Goal: Task Accomplishment & Management: Manage account settings

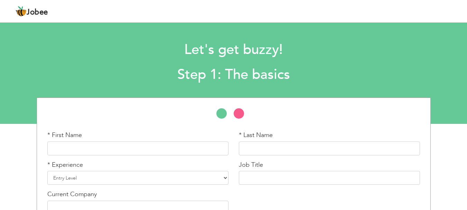
scroll to position [41, 0]
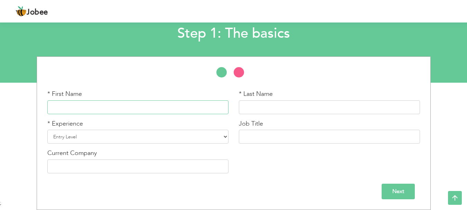
click at [177, 104] on input "text" at bounding box center [137, 107] width 181 height 14
type input "Zuha"
drag, startPoint x: 263, startPoint y: 104, endPoint x: 226, endPoint y: 109, distance: 37.4
click at [226, 109] on div "* First Name Zuha * Last Name Sahhid * Experience Entry Level Less than 1 Year …" at bounding box center [233, 134] width 383 height 89
type input "Shahid"
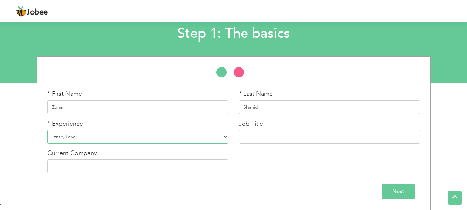
click at [210, 136] on select "Entry Level Less than 1 Year 1 Year 2 Years 3 Years 4 Years 5 Years 6 Years 7 Y…" at bounding box center [137, 137] width 181 height 14
select select "2"
click at [47, 130] on select "Entry Level Less than 1 Year 1 Year 2 Years 3 Years 4 Years 5 Years 6 Years 7 Y…" at bounding box center [137, 137] width 181 height 14
click at [277, 133] on input "text" at bounding box center [329, 137] width 181 height 14
click at [259, 137] on input "Teacheer" at bounding box center [329, 137] width 181 height 14
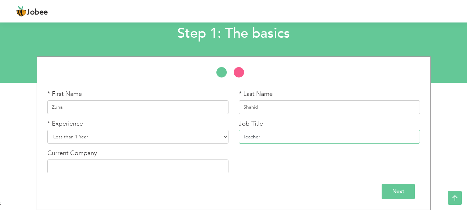
type input "Teacher"
click at [396, 192] on input "Next" at bounding box center [398, 192] width 33 height 16
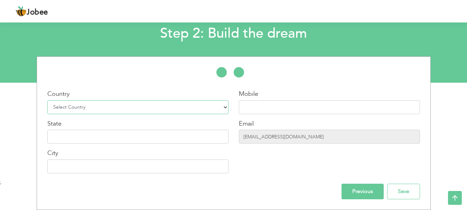
click at [175, 111] on select "Select Country Afghanistan Albania Algeria American Samoa Andorra Angola Anguil…" at bounding box center [137, 107] width 181 height 14
select select "117"
click at [47, 100] on select "Select Country Afghanistan Albania Algeria American Samoa Andorra Angola Anguil…" at bounding box center [137, 107] width 181 height 14
click at [312, 109] on input "text" at bounding box center [329, 107] width 181 height 14
type input "+965 944"
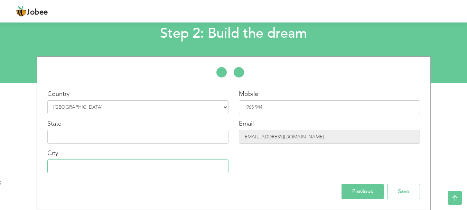
click at [170, 163] on input "text" at bounding box center [137, 167] width 181 height 14
type input "L"
type input "Kuwait"
click at [205, 138] on input "text" at bounding box center [137, 137] width 181 height 14
click at [312, 110] on input "+965 944" at bounding box center [329, 107] width 181 height 14
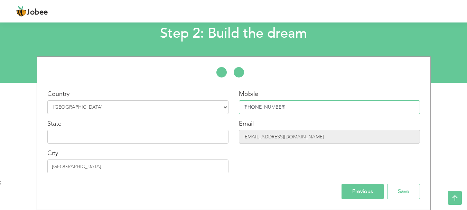
type input "+965 94476900"
click at [153, 142] on input "text" at bounding box center [137, 137] width 181 height 14
type input "Al Farwaniya"
click at [263, 171] on div "Mobile +965 94476900 Email zuhashahid82@gmail.com" at bounding box center [330, 134] width 192 height 89
drag, startPoint x: 13, startPoint y: 161, endPoint x: 7, endPoint y: 161, distance: 6.9
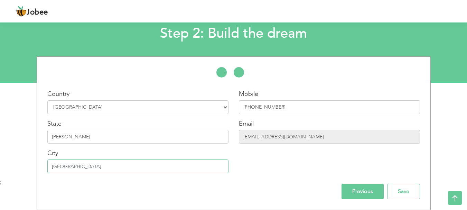
click at [7, 161] on div "* First Name Zuha * Last Name Shahid * Experience Entry Level 1 Year" at bounding box center [233, 133] width 467 height 154
type input "Khaitan"
click at [269, 170] on div "Mobile +965 94476900 Email zuhashahid82@gmail.com" at bounding box center [330, 134] width 192 height 89
drag, startPoint x: 255, startPoint y: 108, endPoint x: 284, endPoint y: 109, distance: 29.4
click at [284, 109] on input "+965 94476900" at bounding box center [329, 107] width 181 height 14
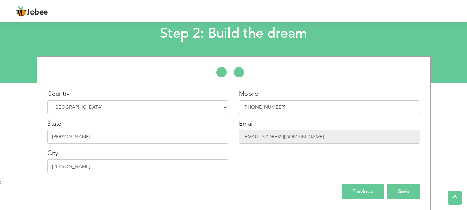
click at [402, 195] on input "Save" at bounding box center [404, 192] width 33 height 16
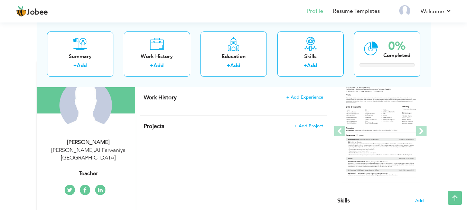
scroll to position [35, 0]
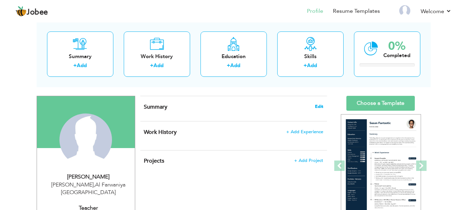
click at [322, 106] on span "Edit" at bounding box center [319, 106] width 8 height 5
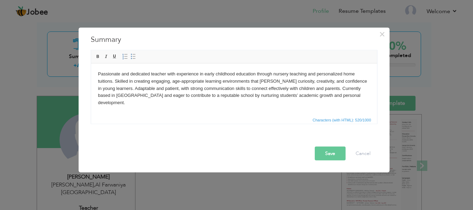
click at [334, 154] on button "Save" at bounding box center [330, 153] width 31 height 14
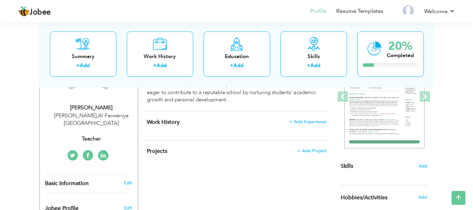
scroll to position [173, 0]
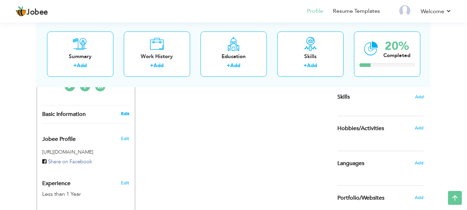
click at [126, 111] on link "Edit" at bounding box center [125, 114] width 8 height 6
type input "Zuha"
type input "Shahid"
type input "[PHONE_NUMBER]"
select select "number:117"
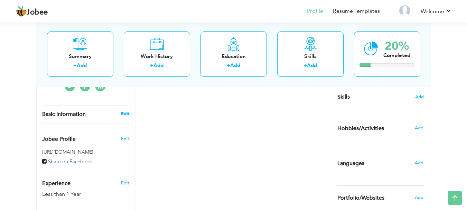
type input "[PERSON_NAME]"
select select "number:2"
type input "Teacher"
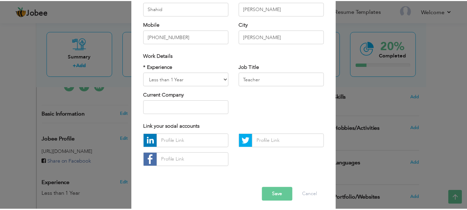
scroll to position [101, 0]
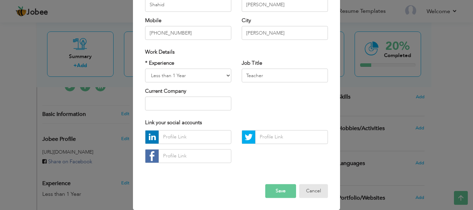
click at [326, 193] on div "Error Save Cancel" at bounding box center [236, 185] width 193 height 35
click at [317, 189] on button "Cancel" at bounding box center [313, 191] width 29 height 14
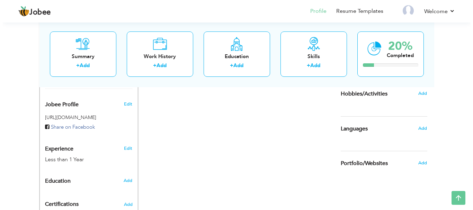
scroll to position [271, 0]
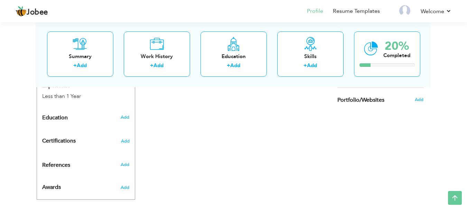
click at [123, 112] on div "Add" at bounding box center [126, 117] width 16 height 13
radio input "true"
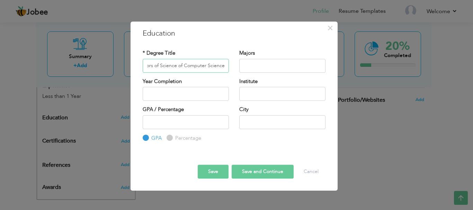
scroll to position [0, 14]
click at [181, 66] on input "Bachelors of Science of Computer Science" at bounding box center [186, 66] width 86 height 14
click at [182, 66] on input "Bachelors of Science of Computer Science" at bounding box center [186, 66] width 86 height 14
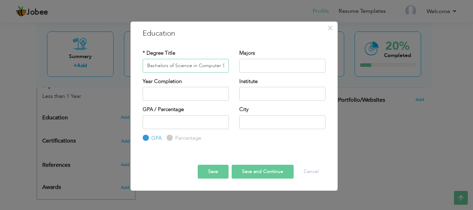
type input "Bachelors of Science in Computer Science"
type input "2025"
click at [194, 95] on input "2025" at bounding box center [186, 94] width 86 height 14
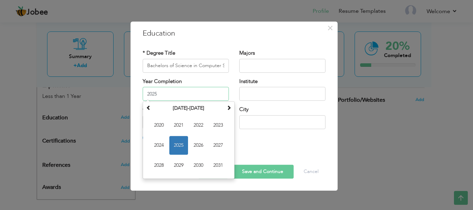
click at [172, 138] on span "2025" at bounding box center [178, 145] width 19 height 19
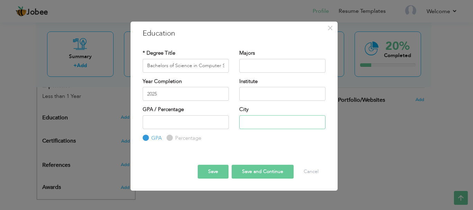
click at [263, 126] on input "text" at bounding box center [282, 122] width 86 height 14
type input "Khaitan"
click at [193, 117] on input "number" at bounding box center [186, 122] width 86 height 14
type input "3"
click at [0, 108] on div "× Education * Degree Title Bachelors of Science in Computer Science Majors Year…" at bounding box center [236, 105] width 473 height 210
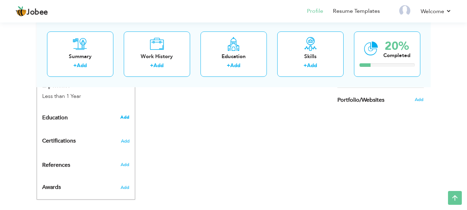
click at [122, 114] on span "Add" at bounding box center [124, 117] width 9 height 6
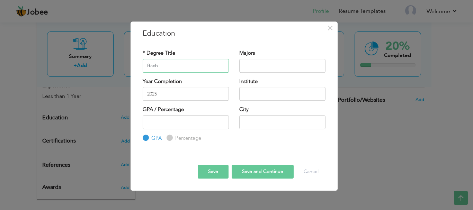
type input "Bachelors of Science in Computer Science"
click at [195, 122] on input "number" at bounding box center [186, 122] width 86 height 14
click at [257, 124] on input "text" at bounding box center [282, 122] width 86 height 14
click at [206, 120] on input "3" at bounding box center [186, 122] width 86 height 14
type input "3.0"
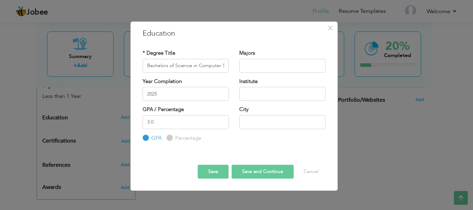
click at [243, 138] on div "GPA / Percentage 3.0 GPA Percentage City" at bounding box center [233, 124] width 193 height 36
click at [261, 119] on input "text" at bounding box center [282, 122] width 86 height 14
click at [256, 96] on input "text" at bounding box center [282, 94] width 86 height 14
type input "Barani Institute of Sciences Rawalpindi"
click at [257, 119] on input "text" at bounding box center [282, 122] width 86 height 14
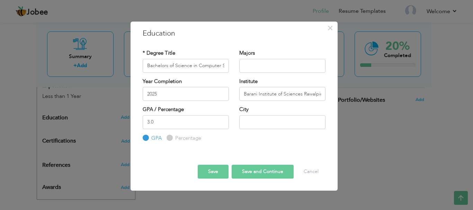
click at [250, 148] on div "Save Save and Continue Delete Cancel" at bounding box center [233, 165] width 193 height 36
click at [181, 125] on input "3.0" at bounding box center [186, 122] width 86 height 14
type input "3.1"
click at [241, 155] on div at bounding box center [233, 159] width 193 height 12
click at [260, 172] on button "Save and Continue" at bounding box center [262, 172] width 62 height 14
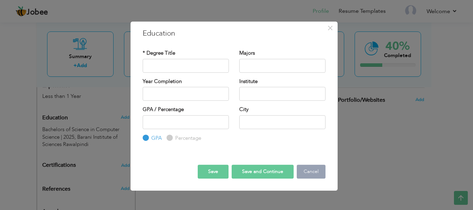
click at [310, 168] on button "Cancel" at bounding box center [311, 172] width 29 height 14
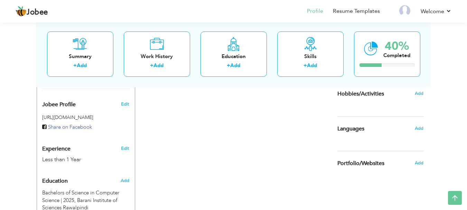
scroll to position [138, 0]
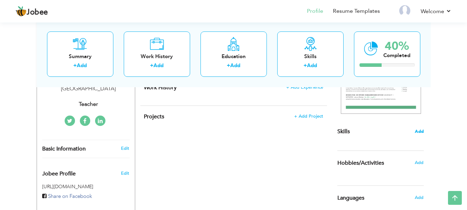
click at [417, 129] on span "Add" at bounding box center [419, 131] width 9 height 7
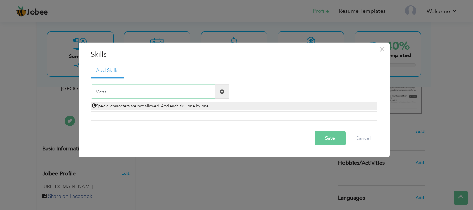
type input "Mess"
click at [225, 94] on span at bounding box center [221, 92] width 13 height 14
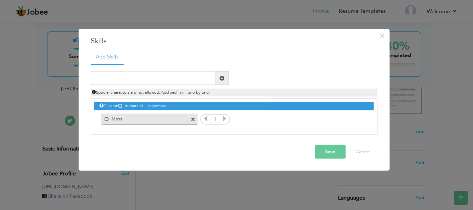
drag, startPoint x: 176, startPoint y: 92, endPoint x: 173, endPoint y: 79, distance: 12.9
click at [174, 82] on div "Duplicate entry Special characters are not allowed. Add each skill one by one." at bounding box center [233, 83] width 297 height 25
click at [172, 76] on input "text" at bounding box center [153, 78] width 125 height 14
type input "Bartan torna"
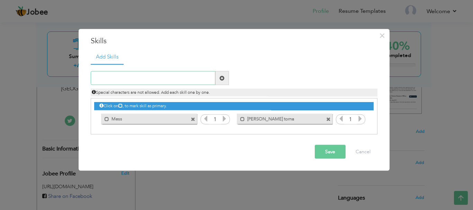
click at [128, 78] on input "text" at bounding box center [153, 78] width 125 height 14
type input "Lambi zaban"
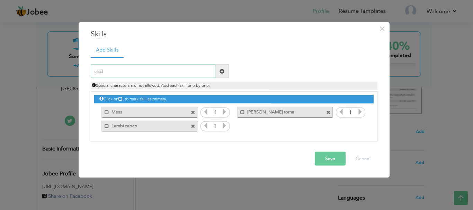
type input "asdf"
type input "kachi daal"
click at [190, 111] on div "Mark as primary skill. Mess" at bounding box center [148, 112] width 95 height 10
click at [191, 111] on span at bounding box center [193, 112] width 4 height 4
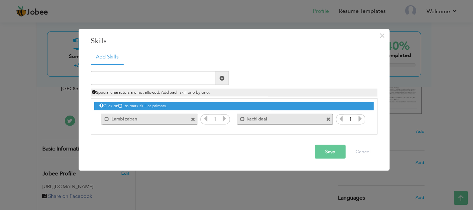
click at [191, 111] on div "Click on , to mark skill as primary. Mark as primary skill. Mess 1 Bartan torna…" at bounding box center [233, 112] width 279 height 27
click at [191, 121] on span at bounding box center [193, 119] width 4 height 4
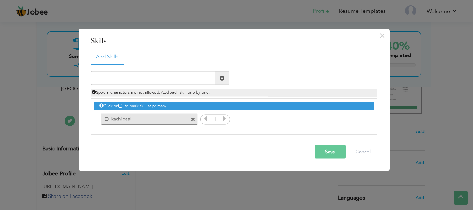
click at [191, 117] on span at bounding box center [193, 119] width 4 height 4
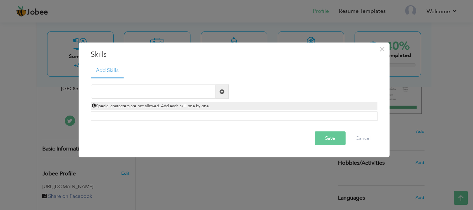
drag, startPoint x: 156, startPoint y: 69, endPoint x: 161, endPoint y: 81, distance: 12.9
click at [158, 73] on ul "Add Skills" at bounding box center [234, 70] width 286 height 14
click at [165, 90] on input "text" at bounding box center [153, 92] width 125 height 14
paste input "Classroom Management"
type input "Classroom Management"
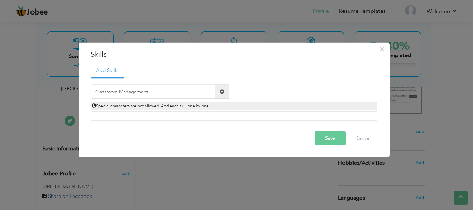
click at [219, 93] on span at bounding box center [221, 92] width 13 height 14
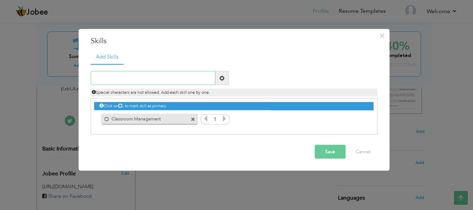
click at [154, 78] on input "text" at bounding box center [153, 78] width 125 height 14
paste input "Student Engagement"
type input "Student Engagement"
click at [220, 78] on span at bounding box center [221, 78] width 13 height 14
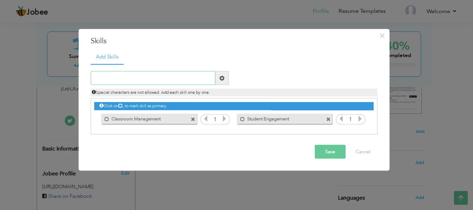
drag, startPoint x: 195, startPoint y: 72, endPoint x: 192, endPoint y: 79, distance: 7.8
click at [195, 72] on input "text" at bounding box center [153, 78] width 125 height 14
paste input "Lesson Planning"
type input "Lesson Planning"
click at [218, 80] on span at bounding box center [221, 78] width 13 height 14
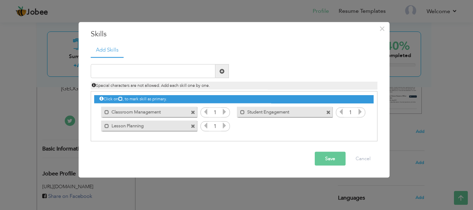
drag, startPoint x: 128, startPoint y: 82, endPoint x: 132, endPoint y: 78, distance: 5.6
click at [130, 79] on div "Special characters are not allowed. Add each skill one by one." at bounding box center [233, 83] width 297 height 11
click at [143, 72] on input "text" at bounding box center [153, 71] width 125 height 14
paste input "Problem-Solving"
type input "Problem-Solving"
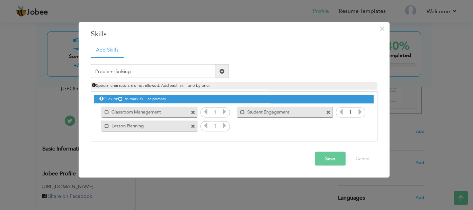
click at [222, 71] on span at bounding box center [221, 71] width 5 height 5
click at [152, 78] on div "Duplicate entry Special characters are not allowed. Add each skill one by one." at bounding box center [233, 76] width 297 height 25
click at [154, 75] on input "text" at bounding box center [153, 71] width 125 height 14
paste input "Time Management"
type input "Time Management"
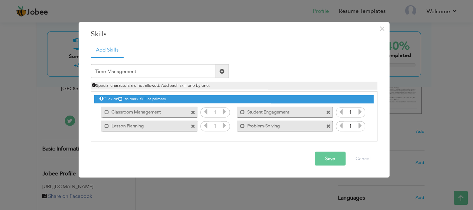
click at [226, 70] on span at bounding box center [221, 71] width 13 height 14
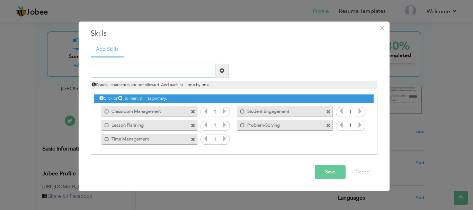
click at [154, 70] on input "text" at bounding box center [153, 71] width 125 height 14
paste input "Creative Activities"
type input "Creative Activities"
click at [223, 66] on span at bounding box center [221, 71] width 13 height 14
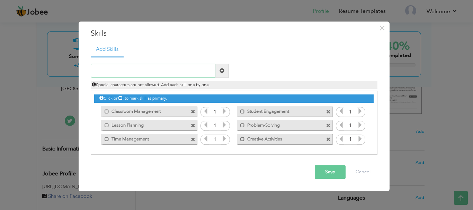
click at [151, 72] on input "text" at bounding box center [153, 71] width 125 height 14
paste input "Adaptability and Flexibility"
type input "Adaptability and Flexibility"
click at [227, 69] on span at bounding box center [221, 71] width 13 height 14
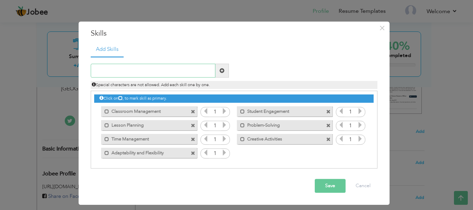
click at [167, 76] on input "text" at bounding box center [153, 71] width 125 height 14
paste input "Computer & Technology Skills"
type input "Computer & Technology Skills"
click at [222, 70] on span at bounding box center [221, 70] width 5 height 5
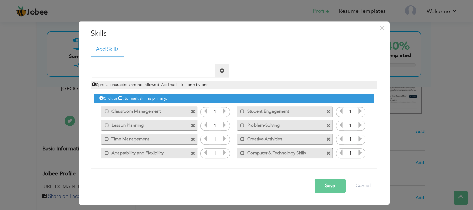
click at [334, 185] on button "Save" at bounding box center [330, 186] width 31 height 14
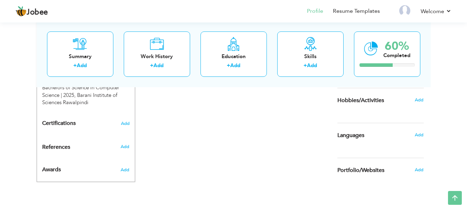
scroll to position [314, 0]
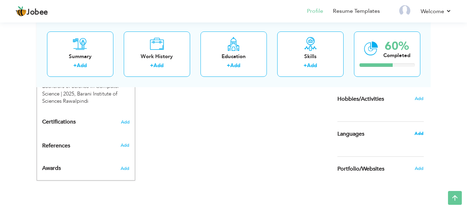
click at [422, 133] on span "Add" at bounding box center [419, 133] width 9 height 6
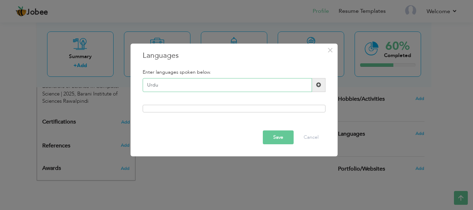
type input "Urdu"
drag, startPoint x: 325, startPoint y: 86, endPoint x: 299, endPoint y: 90, distance: 25.9
click at [324, 86] on span at bounding box center [318, 85] width 13 height 14
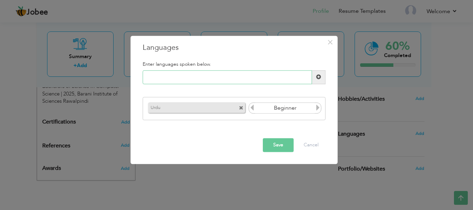
click at [234, 81] on input "text" at bounding box center [227, 77] width 169 height 14
type input "English"
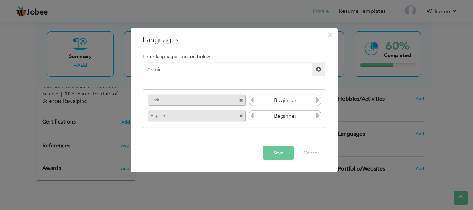
type input "Arabic"
click at [320, 71] on span at bounding box center [318, 69] width 5 height 5
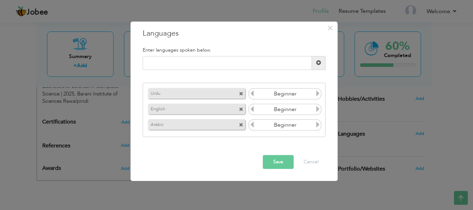
click at [318, 97] on icon at bounding box center [318, 94] width 6 height 6
click at [314, 92] on input "Beginner" at bounding box center [285, 94] width 60 height 10
click at [320, 107] on icon at bounding box center [318, 109] width 6 height 6
click at [315, 125] on icon at bounding box center [318, 125] width 6 height 6
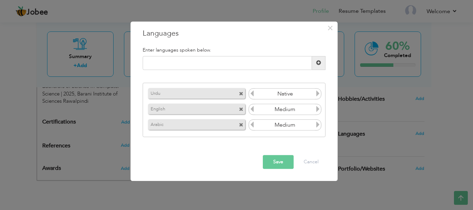
click at [317, 109] on icon at bounding box center [318, 109] width 6 height 6
click at [254, 110] on icon at bounding box center [252, 109] width 6 height 6
click at [280, 157] on button "Save" at bounding box center [278, 162] width 31 height 14
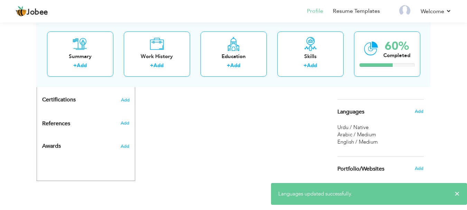
scroll to position [302, 0]
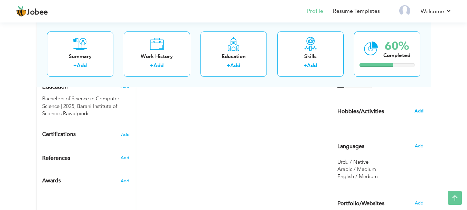
click at [415, 112] on span "Add" at bounding box center [419, 111] width 9 height 6
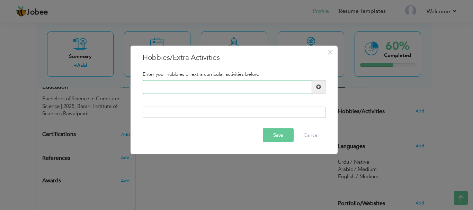
paste input "Arts & Crafts"
type input "Arts & Crafts"
click at [329, 82] on div "Arts & Crafts" at bounding box center [233, 87] width 193 height 14
click at [318, 88] on span at bounding box center [318, 86] width 5 height 5
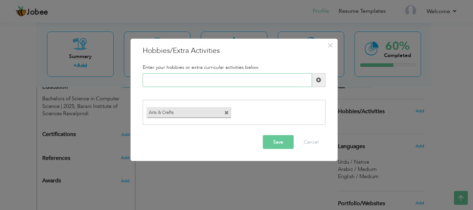
click at [176, 82] on input "text" at bounding box center [227, 80] width 169 height 14
paste input "Outdoor Activities"
type input "Outdoor Activities"
click at [319, 80] on span at bounding box center [318, 80] width 13 height 14
click at [181, 81] on input "text" at bounding box center [227, 80] width 169 height 14
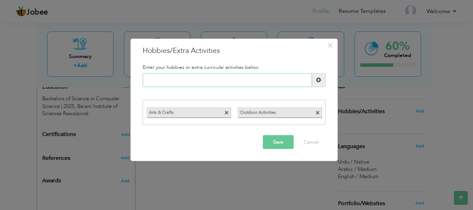
paste input "Educational Games"
type input "Educational Games"
click at [266, 140] on button "Save" at bounding box center [278, 142] width 31 height 14
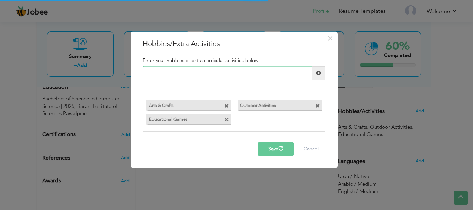
click at [165, 73] on input "text" at bounding box center [227, 73] width 169 height 14
paste input "Volunteering and Communit"
drag, startPoint x: 213, startPoint y: 74, endPoint x: 174, endPoint y: 65, distance: 39.6
click at [174, 65] on div "Enter your hobbies or extra curricular activities below. Volunteering and Commu…" at bounding box center [233, 94] width 193 height 85
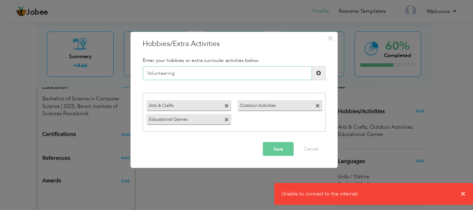
type input "Volunteering"
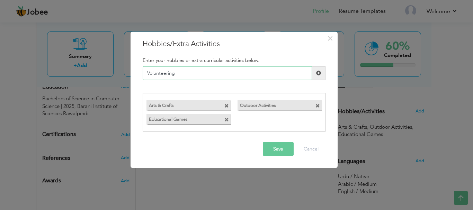
click at [196, 70] on input "Volunteering" at bounding box center [227, 73] width 169 height 14
drag, startPoint x: 212, startPoint y: 74, endPoint x: 113, endPoint y: 62, distance: 99.7
click at [113, 62] on div "× Hobbies/Extra Activities Enter your hobbies or extra curricular activities be…" at bounding box center [236, 105] width 473 height 210
paste input "Community Work"
type input "Community Work"
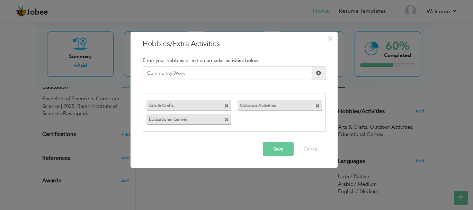
click at [319, 72] on span at bounding box center [318, 73] width 5 height 5
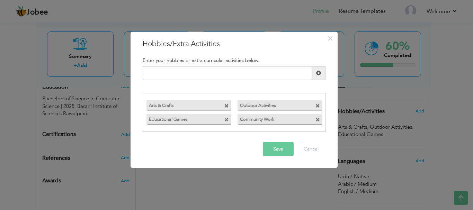
click at [279, 147] on button "Save" at bounding box center [278, 149] width 31 height 14
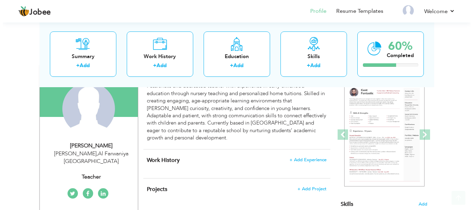
scroll to position [104, 0]
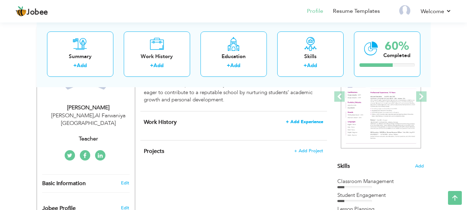
click at [307, 119] on span "+ Add Experience" at bounding box center [304, 121] width 37 height 5
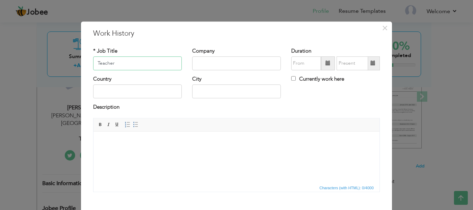
type input "Teacher"
click at [6, 114] on div "× Work History * Job Title Teacher Company Duration Currently work here" at bounding box center [236, 105] width 473 height 210
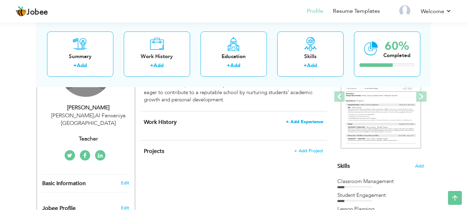
click at [300, 119] on span "+ Add Experience" at bounding box center [304, 121] width 37 height 5
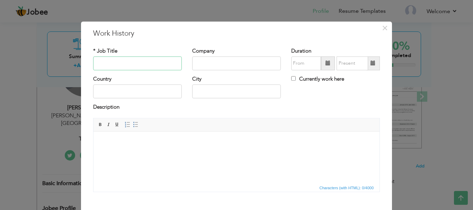
click at [160, 59] on input "text" at bounding box center [137, 63] width 89 height 14
type input "Teacher"
click at [235, 65] on input "text" at bounding box center [236, 63] width 89 height 14
type input "Little Thinker"
click at [156, 93] on input "text" at bounding box center [137, 92] width 89 height 14
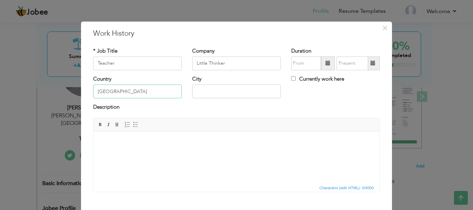
type input "Kuwait"
click at [253, 94] on input "text" at bounding box center [236, 92] width 89 height 14
drag, startPoint x: 222, startPoint y: 93, endPoint x: 182, endPoint y: 90, distance: 39.5
click at [182, 90] on div "Country Kuwait City Khaitan Currently work here" at bounding box center [236, 89] width 297 height 28
drag, startPoint x: 171, startPoint y: 90, endPoint x: 164, endPoint y: 90, distance: 7.3
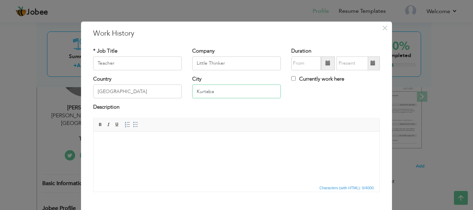
click at [164, 90] on div "Country Kuwait City Kurtaba Currently work here" at bounding box center [236, 89] width 297 height 28
type input "W"
click at [302, 103] on div "Country Kuwait City Qurtaba Currently work here" at bounding box center [236, 89] width 297 height 28
click at [200, 91] on input "Qurtaba" at bounding box center [236, 92] width 89 height 14
click at [344, 107] on div "Description" at bounding box center [236, 108] width 286 height 9
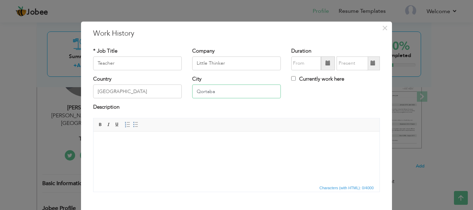
click at [206, 92] on input "Qortaba" at bounding box center [236, 92] width 89 height 14
type input "Qortuba"
click at [310, 106] on div "Description" at bounding box center [236, 108] width 286 height 9
click at [326, 65] on span at bounding box center [327, 63] width 5 height 5
type input "08/2025"
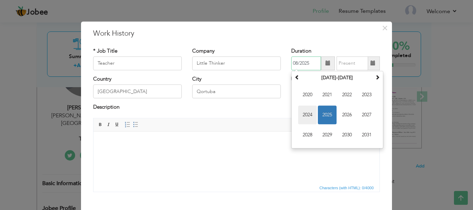
click at [310, 112] on span "2024" at bounding box center [307, 115] width 19 height 19
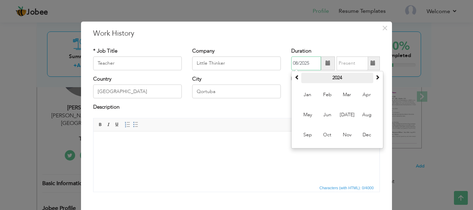
drag, startPoint x: 310, startPoint y: 112, endPoint x: 325, endPoint y: 80, distance: 35.5
click at [325, 80] on table "2024 Jan Feb Mar Apr May Jun Jul Aug Sep Oct Nov Dec" at bounding box center [337, 110] width 89 height 74
click at [325, 80] on th "2024" at bounding box center [337, 78] width 72 height 10
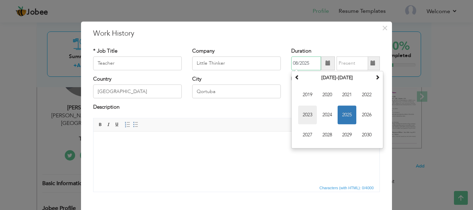
click at [309, 115] on span "2023" at bounding box center [307, 115] width 19 height 19
drag, startPoint x: 300, startPoint y: 64, endPoint x: 275, endPoint y: 64, distance: 24.6
click at [275, 64] on div "* Job Title Teacher Company Little Thinker Duration 08/2025 August 2023 Su Mo T…" at bounding box center [236, 61] width 297 height 28
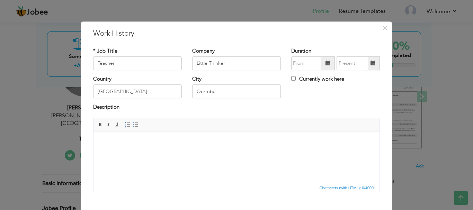
click at [273, 50] on div "Company Little Thinker" at bounding box center [236, 58] width 89 height 23
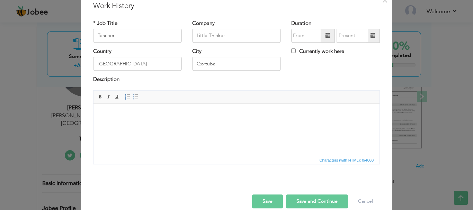
scroll to position [38, 0]
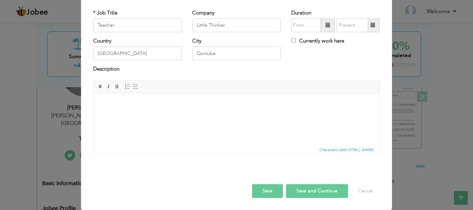
click at [149, 109] on html at bounding box center [236, 103] width 286 height 21
click at [268, 190] on button "Save" at bounding box center [267, 191] width 31 height 14
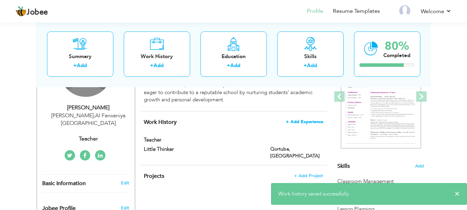
click at [295, 119] on span "+ Add Experience" at bounding box center [304, 121] width 37 height 5
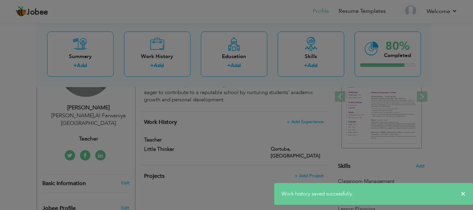
scroll to position [0, 0]
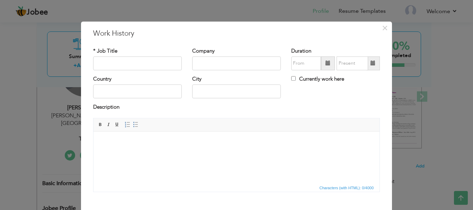
drag, startPoint x: 16, startPoint y: 114, endPoint x: 125, endPoint y: 86, distance: 113.1
click at [16, 113] on div "× Work History * Job Title Company Duration Currently work here Country" at bounding box center [236, 105] width 473 height 210
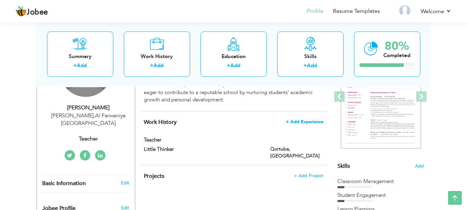
click at [316, 119] on span "+ Add Experience" at bounding box center [304, 121] width 37 height 5
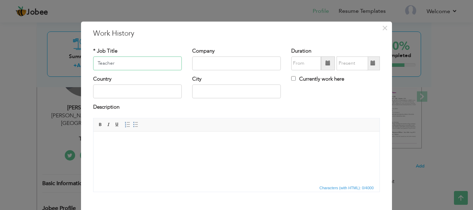
type input "Teacher"
click at [226, 65] on input "text" at bounding box center [236, 63] width 89 height 14
type input "Kidz Castle"
click at [258, 101] on div "City" at bounding box center [236, 89] width 99 height 28
click at [153, 91] on input "text" at bounding box center [137, 92] width 89 height 14
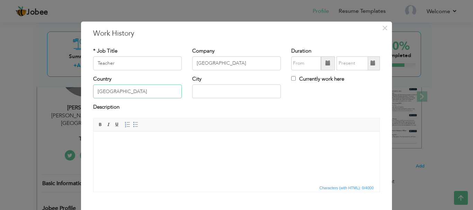
type input "Kuwait"
click at [214, 93] on input "text" at bounding box center [236, 92] width 89 height 14
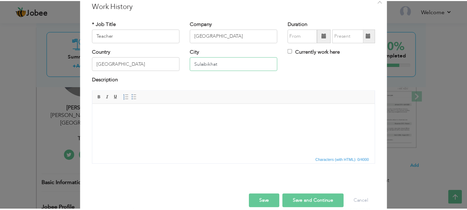
scroll to position [38, 0]
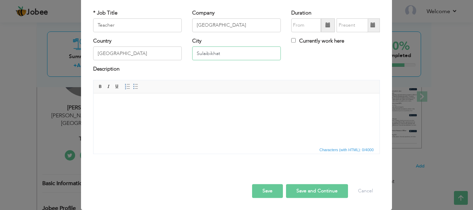
type input "Sulaibikhat"
click at [264, 193] on button "Save" at bounding box center [267, 191] width 31 height 14
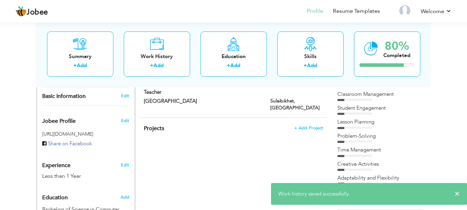
scroll to position [104, 0]
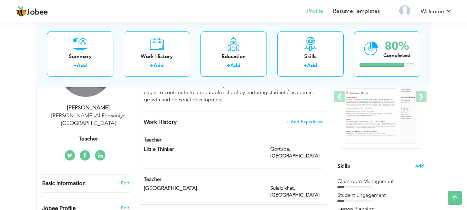
drag, startPoint x: 140, startPoint y: 113, endPoint x: 340, endPoint y: 180, distance: 211.1
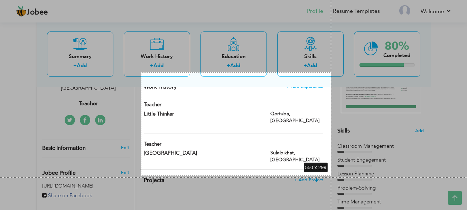
scroll to position [145, 0]
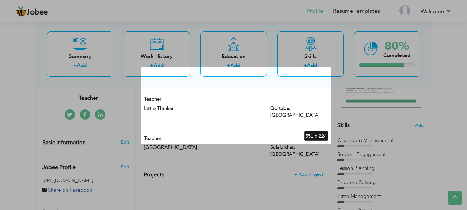
drag, startPoint x: 141, startPoint y: 108, endPoint x: 332, endPoint y: 144, distance: 194.1
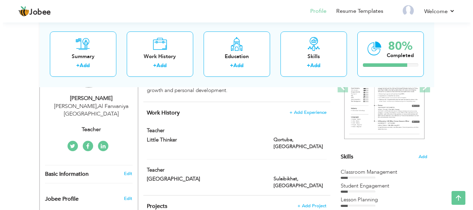
scroll to position [104, 0]
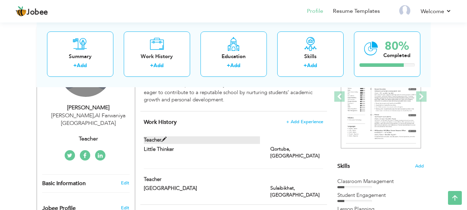
click at [252, 136] on label "Teacher" at bounding box center [202, 139] width 116 height 7
type input "Little Thinker"
type input "Qortuba"
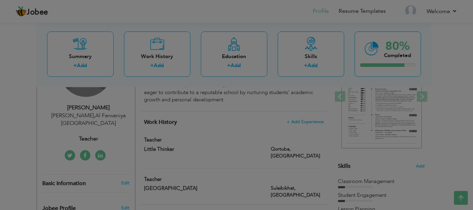
scroll to position [0, 0]
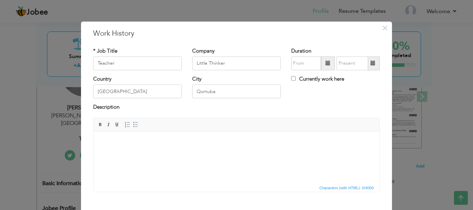
click at [250, 137] on html at bounding box center [236, 141] width 286 height 21
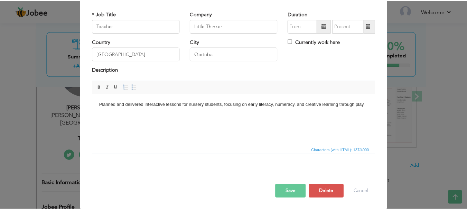
scroll to position [38, 0]
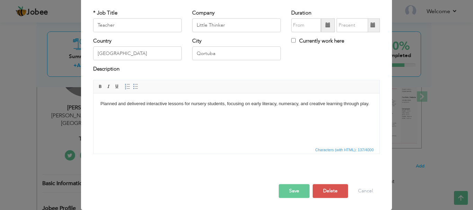
click at [285, 194] on button "Save" at bounding box center [294, 191] width 31 height 14
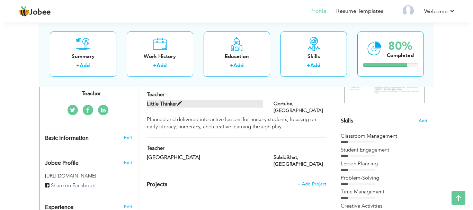
scroll to position [173, 0]
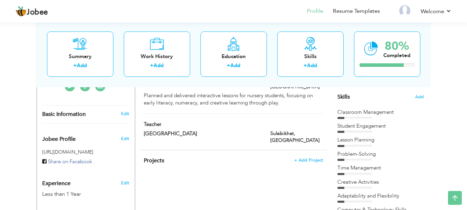
click at [312, 105] on div "Work History + Add Experience Teacher Teacher" at bounding box center [233, 96] width 187 height 108
click at [163, 121] on span at bounding box center [164, 123] width 5 height 5
type input "Kidz Castle"
type input "Sulaibikhat"
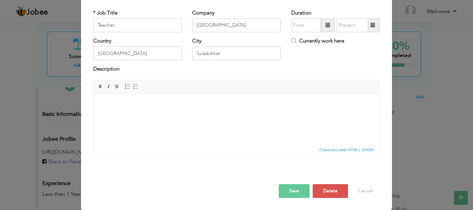
scroll to position [0, 0]
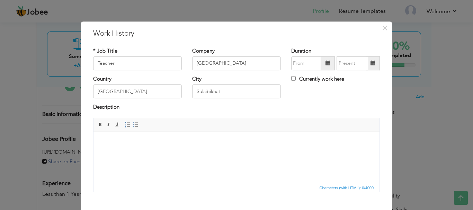
click at [205, 146] on html at bounding box center [236, 141] width 286 height 21
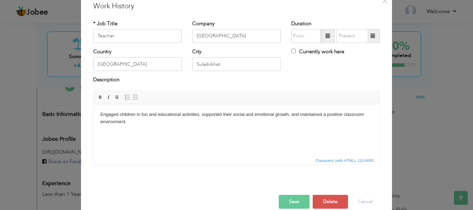
scroll to position [38, 0]
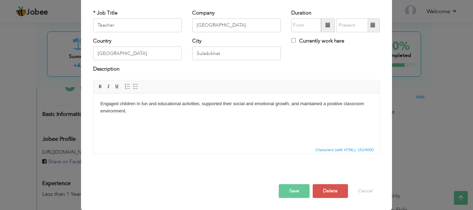
click at [299, 189] on button "Save" at bounding box center [294, 191] width 31 height 14
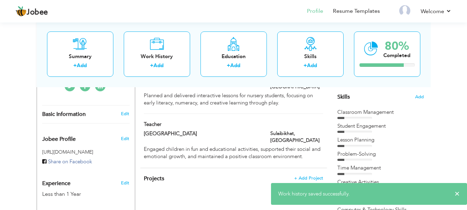
click at [119, 173] on div "Edit" at bounding box center [126, 181] width 16 height 17
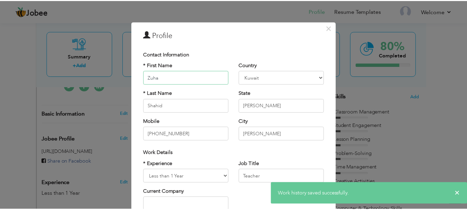
scroll to position [101, 0]
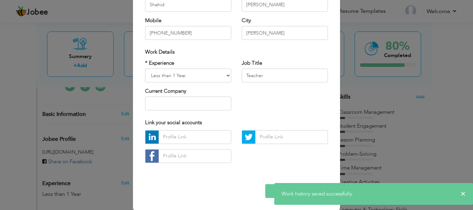
click at [207, 66] on div "* Experience Entry Level Less than 1 Year 1 Year 2 Years 3 Years 4 Years 5 Year…" at bounding box center [188, 71] width 86 height 23
click at [207, 72] on select "Entry Level Less than 1 Year 1 Year 2 Years 3 Years 4 Years 5 Years 6 Years 7 Y…" at bounding box center [188, 76] width 86 height 14
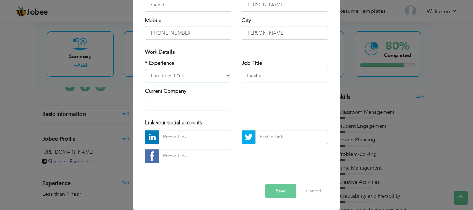
click at [145, 69] on select "Entry Level Less than 1 Year 1 Year 2 Years 3 Years 4 Years 5 Years 6 Years 7 Y…" at bounding box center [188, 76] width 86 height 14
click at [194, 77] on select "Entry Level Less than 1 Year 1 Year 2 Years 3 Years 4 Years 5 Years 6 Years 7 Y…" at bounding box center [188, 76] width 86 height 14
select select "number:3"
click at [145, 69] on select "Entry Level Less than 1 Year 1 Year 2 Years 3 Years 4 Years 5 Years 6 Years 7 Y…" at bounding box center [188, 76] width 86 height 14
click at [272, 191] on button "Save" at bounding box center [280, 191] width 31 height 14
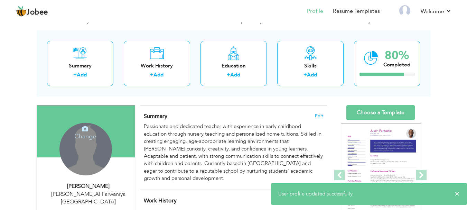
scroll to position [35, 0]
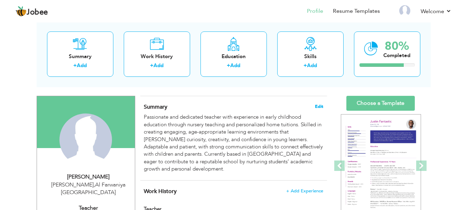
click at [317, 105] on span "Edit" at bounding box center [319, 106] width 8 height 5
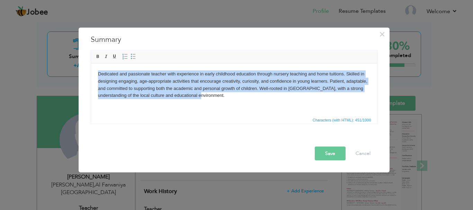
drag, startPoint x: 94, startPoint y: 73, endPoint x: 202, endPoint y: 97, distance: 110.7
click at [202, 97] on html "Dedicated and passionate teacher with experience in early childhood education t…" at bounding box center [234, 84] width 286 height 43
click at [218, 106] on html "Dedicated and passionate teacher with experience in early childhood education t…" at bounding box center [234, 84] width 286 height 43
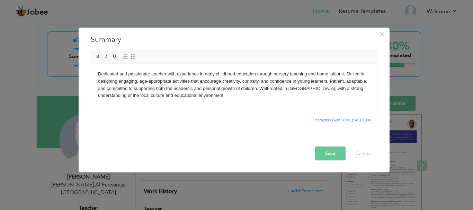
click at [326, 147] on button "Save" at bounding box center [330, 153] width 31 height 14
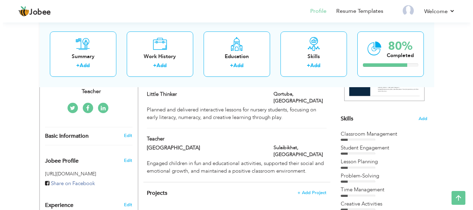
scroll to position [186, 0]
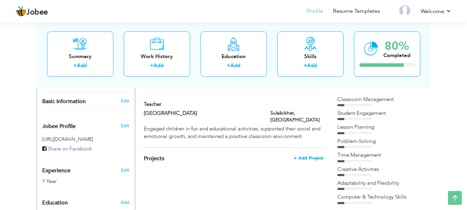
click at [315, 156] on span "+ Add Project" at bounding box center [308, 158] width 29 height 5
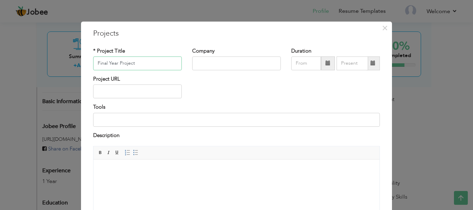
type input "Final Year Project"
click at [238, 63] on input "text" at bounding box center [236, 63] width 89 height 14
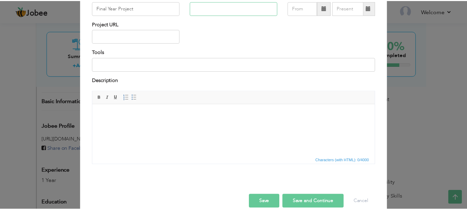
scroll to position [66, 0]
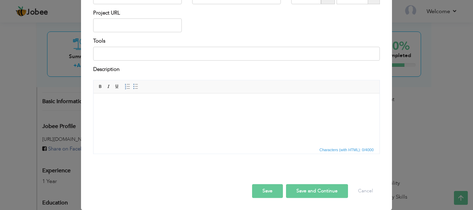
click at [266, 192] on button "Save" at bounding box center [267, 191] width 31 height 14
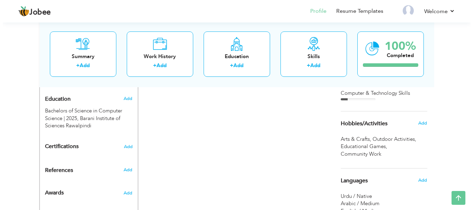
scroll to position [255, 0]
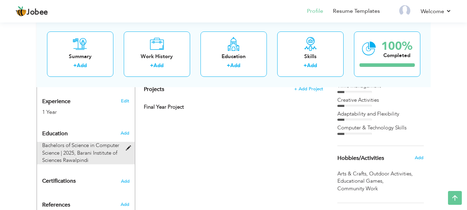
click at [97, 142] on span "Bachelors of Science in Computer Science | 2025," at bounding box center [80, 149] width 77 height 14
type input "Bachelors of Science in Computer Science"
type input "2025"
type input "Barani Institute of Sciences Rawalpindi"
type input "3.1"
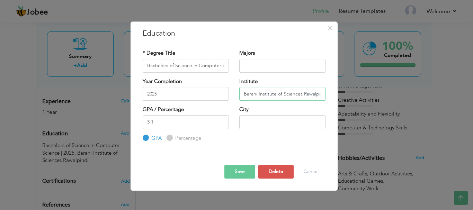
scroll to position [0, 5]
drag, startPoint x: 243, startPoint y: 95, endPoint x: 329, endPoint y: 96, distance: 86.2
click at [329, 96] on div "Institute Barani Institute of Sciences Rawalpindi" at bounding box center [282, 92] width 97 height 28
click at [303, 171] on button "Cancel" at bounding box center [311, 172] width 29 height 14
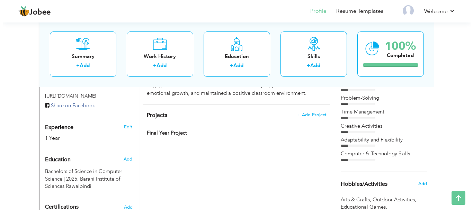
scroll to position [220, 0]
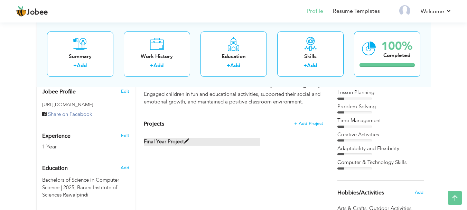
click at [161, 138] on label "Final Year Project" at bounding box center [202, 141] width 116 height 7
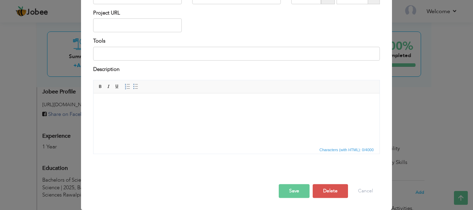
scroll to position [0, 0]
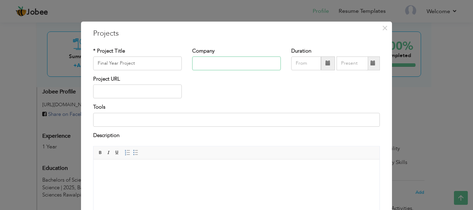
drag, startPoint x: 218, startPoint y: 56, endPoint x: 215, endPoint y: 60, distance: 5.1
click at [217, 57] on input "text" at bounding box center [236, 63] width 89 height 14
paste input "Barani Institute of Sciences Rawalpindi"
drag, startPoint x: 253, startPoint y: 62, endPoint x: 306, endPoint y: 59, distance: 52.4
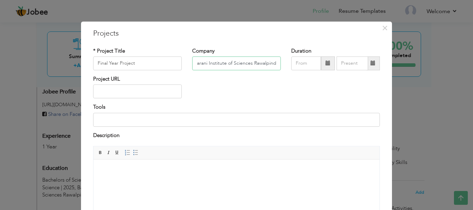
click at [306, 59] on div "* Project Title Final Year Project Company Barani Institute of Sciences Rawalpi…" at bounding box center [236, 61] width 297 height 28
type input "Barani Institute of Sciences"
drag, startPoint x: 153, startPoint y: 60, endPoint x: 46, endPoint y: 60, distance: 106.6
click at [46, 60] on div "× Projects * Project Title Final Year Project Company Barani Institute of Scien…" at bounding box center [236, 105] width 473 height 210
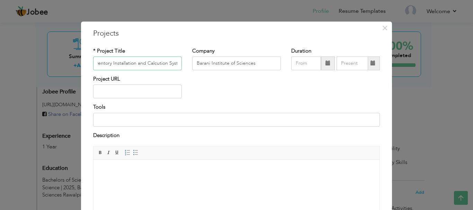
scroll to position [0, 25]
drag, startPoint x: 149, startPoint y: 62, endPoint x: 156, endPoint y: 65, distance: 7.4
click at [150, 62] on input "Solar Inventory Installation and Calcution System" at bounding box center [137, 63] width 89 height 14
type input "Solar Inventory, Installation and Calculation System"
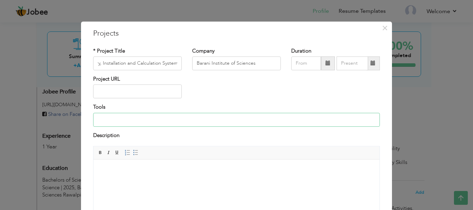
click at [172, 122] on input at bounding box center [236, 120] width 286 height 14
type input "Python, mysql"
click at [153, 55] on div "* Project Title Solar Inventory, Installation and Calculation System" at bounding box center [137, 58] width 89 height 23
click at [153, 63] on input "Solar Inventory, Installation and Calculation System" at bounding box center [137, 63] width 89 height 14
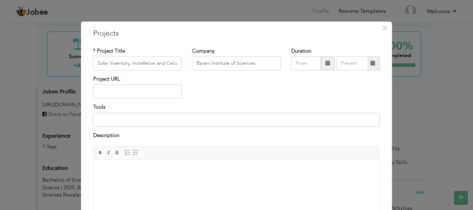
click at [186, 38] on div "× Projects * Project Title Solar Inventory, Installation and Calculation System…" at bounding box center [236, 148] width 311 height 255
click at [154, 130] on div "Tools" at bounding box center [236, 118] width 297 height 28
click at [168, 121] on input at bounding box center [236, 120] width 286 height 14
paste input "MongoDB, Express.js, React.js, Node.js (MERN Stack), REST APIs, JavaScript, HTM…"
type input "MongoDB, Express.js, React.js, Node.js (MERN Stack), REST APIs, JavaScript, HTM…"
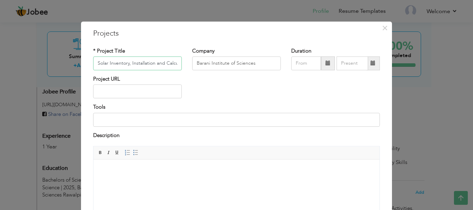
click at [162, 63] on input "Solar Inventory, Installation and Calculation System" at bounding box center [137, 63] width 89 height 14
click at [169, 117] on input at bounding box center [236, 120] width 286 height 14
paste input "PHP, MySQL, HTML, CSS, JavaScript, Bootstrap (or Laravel if used), GitHub"
drag, startPoint x: 237, startPoint y: 119, endPoint x: 176, endPoint y: 122, distance: 61.0
click at [176, 122] on input "PHP, MySQL, HTML, CSS, JavaScript, Bootstrap (or Laravel if used), GitHub" at bounding box center [236, 120] width 286 height 14
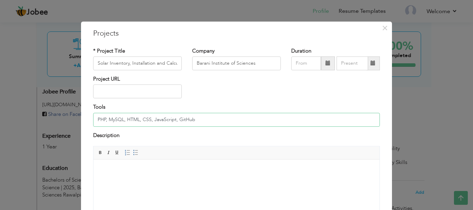
type input "PHP, MySQL, HTML, CSS, JavaScript, GitHub"
click at [197, 167] on body at bounding box center [236, 169] width 272 height 7
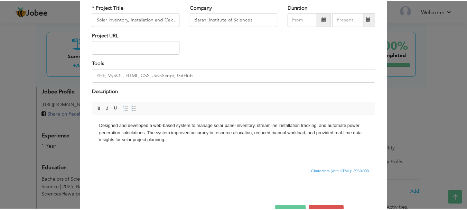
scroll to position [66, 0]
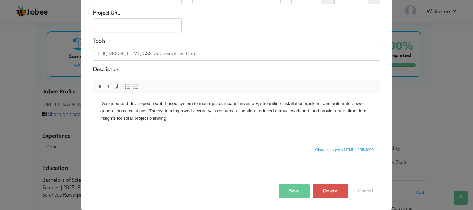
click at [299, 193] on button "Save" at bounding box center [294, 191] width 31 height 14
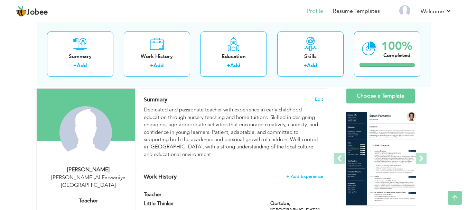
scroll to position [0, 0]
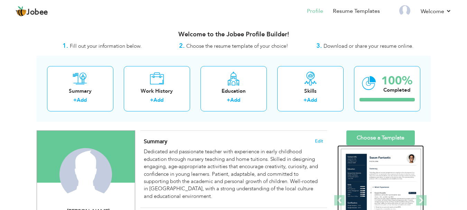
click at [391, 146] on div at bounding box center [381, 200] width 86 height 111
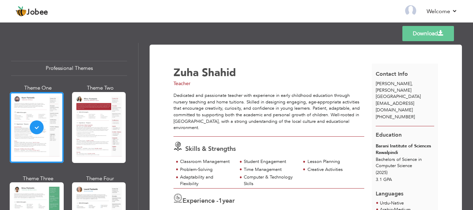
click at [110, 150] on div at bounding box center [99, 127] width 54 height 71
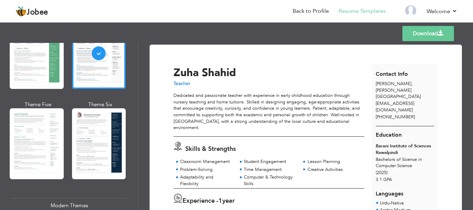
scroll to position [173, 0]
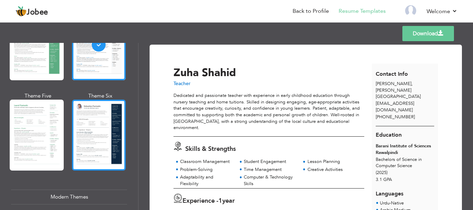
click at [81, 149] on div at bounding box center [99, 135] width 54 height 71
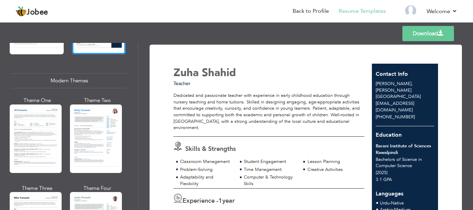
scroll to position [311, 0]
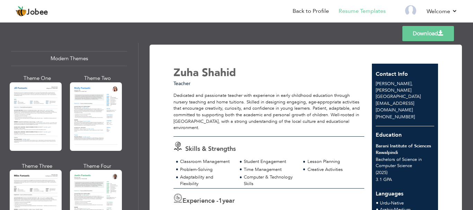
click at [51, 118] on div at bounding box center [36, 116] width 52 height 69
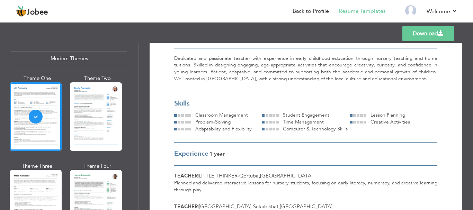
scroll to position [0, 0]
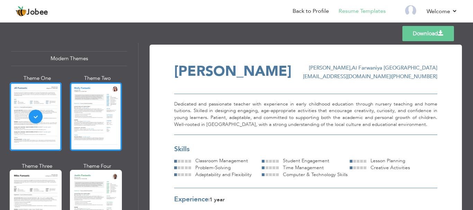
click at [117, 131] on div at bounding box center [96, 116] width 52 height 69
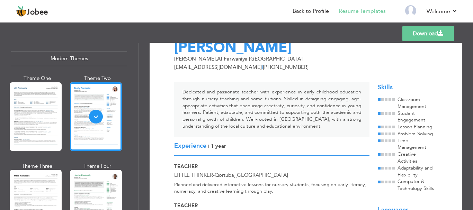
scroll to position [51, 0]
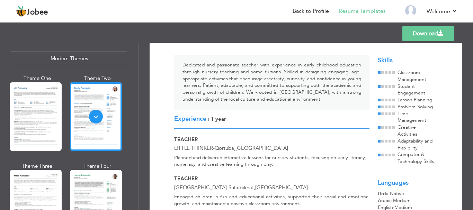
click at [45, 182] on div at bounding box center [36, 204] width 52 height 69
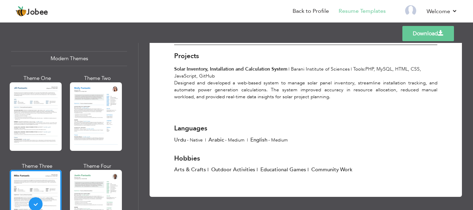
scroll to position [0, 0]
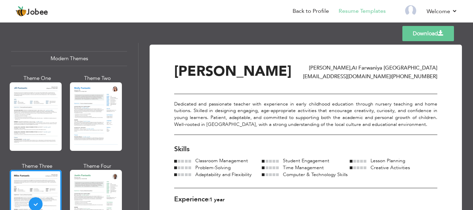
click at [93, 194] on div at bounding box center [96, 204] width 52 height 69
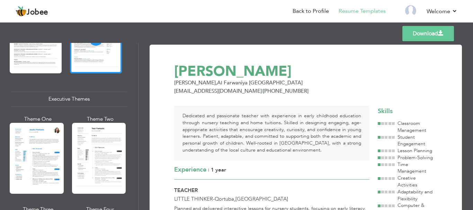
scroll to position [519, 0]
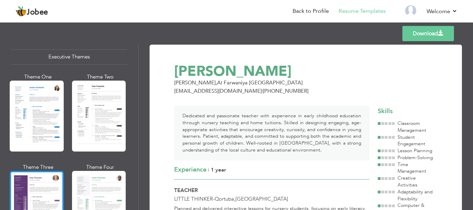
click at [31, 176] on div at bounding box center [37, 206] width 54 height 71
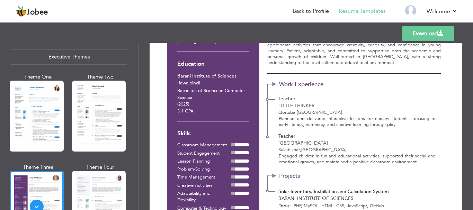
scroll to position [0, 0]
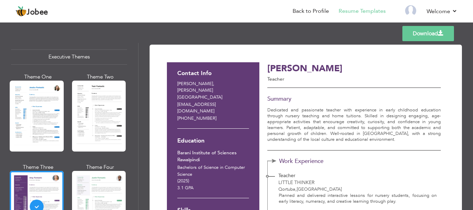
click at [91, 171] on div at bounding box center [99, 206] width 54 height 71
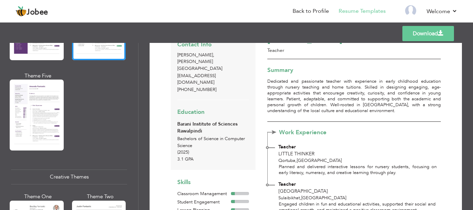
scroll to position [727, 0]
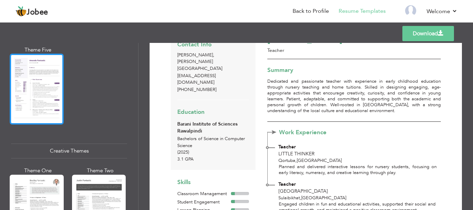
click at [25, 108] on div at bounding box center [37, 89] width 54 height 71
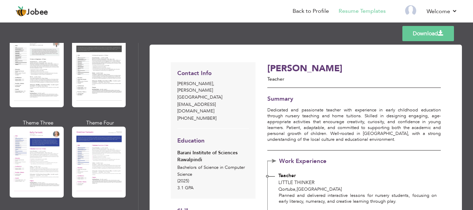
scroll to position [830, 0]
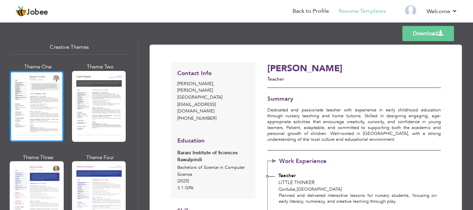
click at [46, 124] on div at bounding box center [37, 106] width 54 height 71
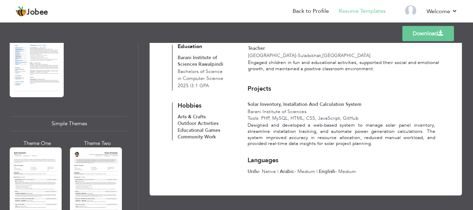
scroll to position [1176, 0]
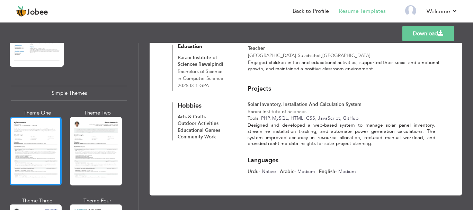
click at [42, 146] on div at bounding box center [36, 151] width 52 height 69
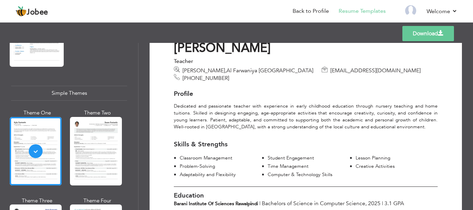
scroll to position [0, 0]
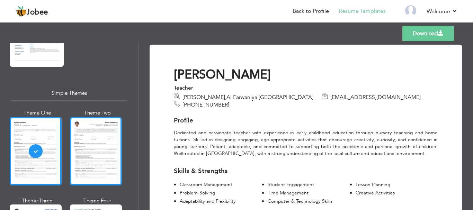
click at [95, 132] on div at bounding box center [96, 151] width 52 height 69
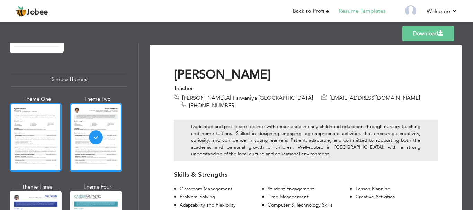
scroll to position [1243, 0]
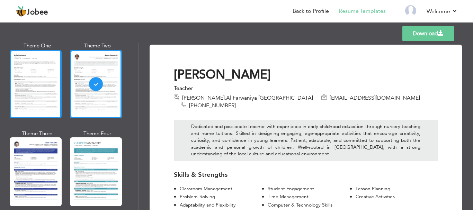
click at [46, 164] on div at bounding box center [36, 171] width 52 height 69
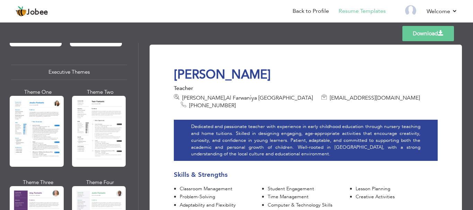
scroll to position [0, 0]
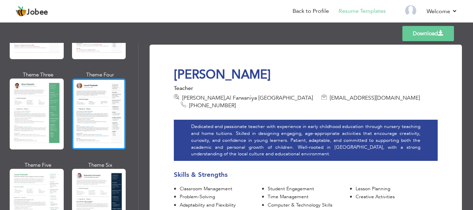
click at [89, 138] on div at bounding box center [99, 114] width 54 height 71
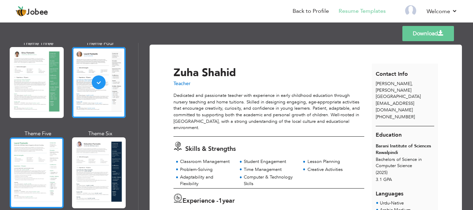
scroll to position [173, 0]
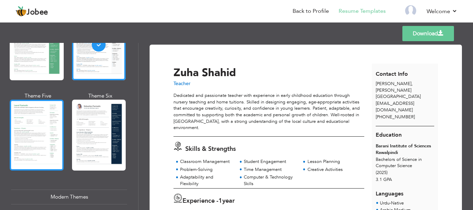
click at [39, 133] on div at bounding box center [37, 135] width 54 height 71
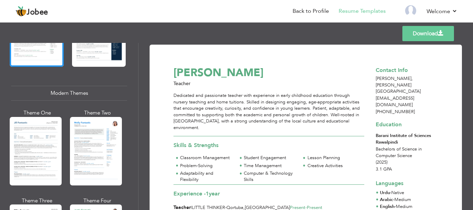
scroll to position [311, 0]
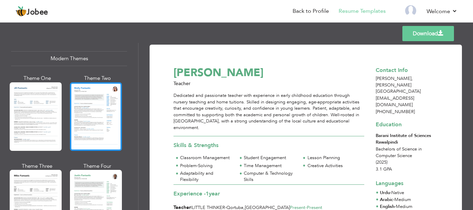
click at [86, 119] on div at bounding box center [96, 116] width 52 height 69
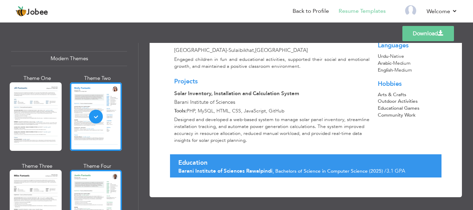
scroll to position [189, 0]
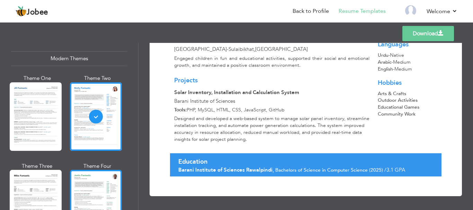
click at [105, 184] on div at bounding box center [96, 204] width 52 height 69
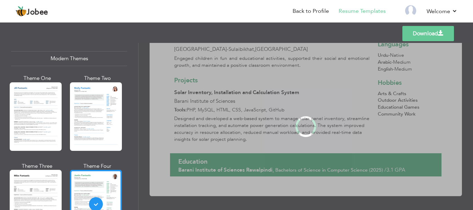
scroll to position [0, 0]
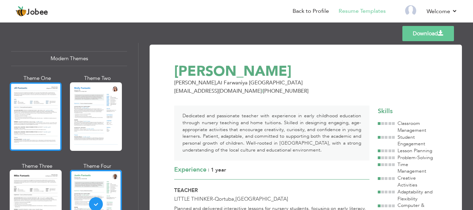
click at [52, 103] on div at bounding box center [36, 116] width 52 height 69
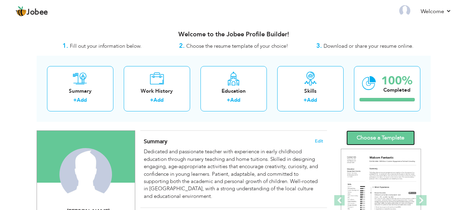
click at [379, 135] on link "Choose a Template" at bounding box center [381, 137] width 69 height 15
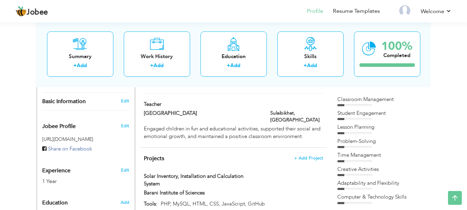
scroll to position [117, 0]
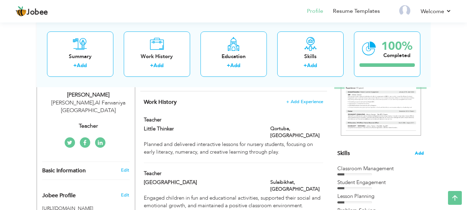
click at [415, 152] on span "Add" at bounding box center [419, 153] width 9 height 7
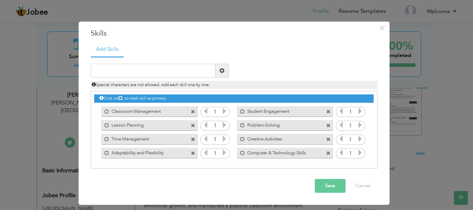
click at [226, 110] on icon at bounding box center [224, 111] width 6 height 6
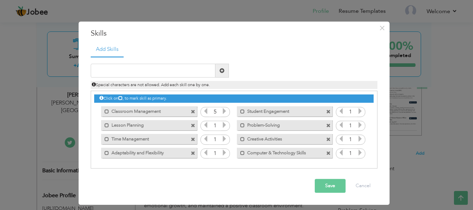
click at [224, 126] on icon at bounding box center [224, 125] width 6 height 6
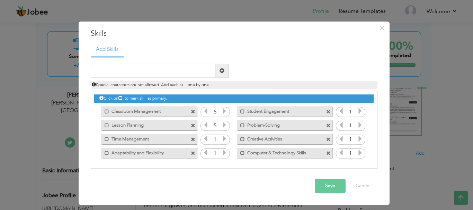
click at [226, 138] on icon at bounding box center [224, 139] width 6 height 6
click at [224, 151] on icon at bounding box center [224, 153] width 6 height 6
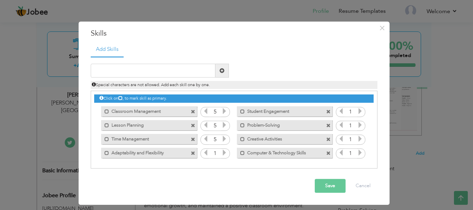
click at [224, 151] on icon at bounding box center [224, 153] width 6 height 6
click at [361, 113] on icon at bounding box center [360, 111] width 6 height 6
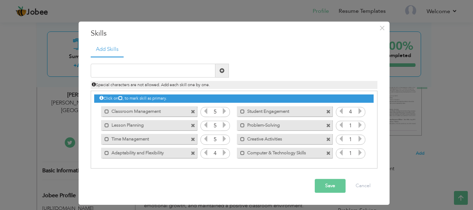
click at [361, 113] on icon at bounding box center [360, 111] width 6 height 6
click at [362, 128] on icon at bounding box center [360, 125] width 6 height 6
click at [359, 140] on icon at bounding box center [360, 139] width 6 height 6
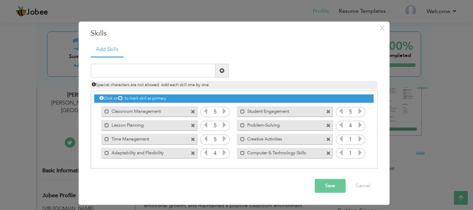
click at [359, 140] on icon at bounding box center [360, 139] width 6 height 6
click at [360, 150] on icon at bounding box center [360, 153] width 6 height 6
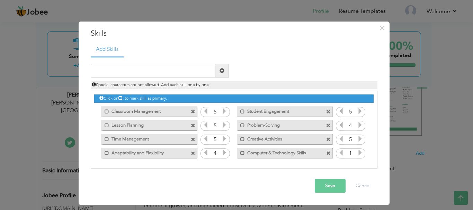
click at [360, 150] on icon at bounding box center [360, 153] width 6 height 6
click at [332, 189] on button "Save" at bounding box center [330, 186] width 31 height 14
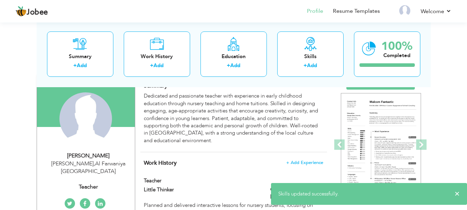
scroll to position [0, 0]
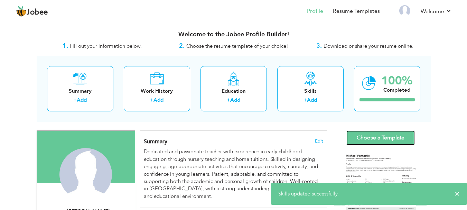
click at [375, 142] on link "Choose a Template" at bounding box center [381, 137] width 69 height 15
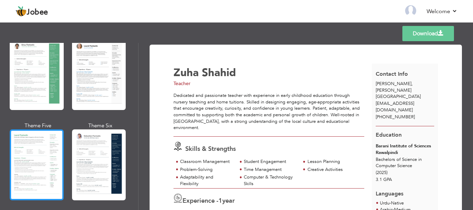
scroll to position [138, 0]
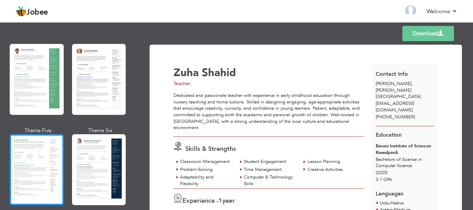
click at [37, 140] on div at bounding box center [37, 169] width 54 height 71
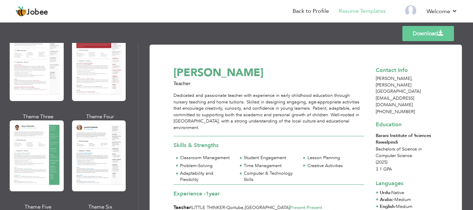
scroll to position [311, 0]
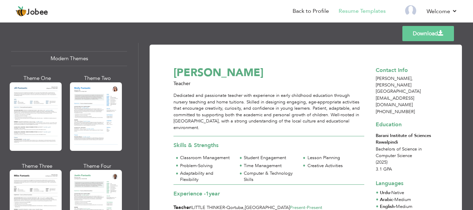
click at [56, 126] on div at bounding box center [36, 116] width 52 height 69
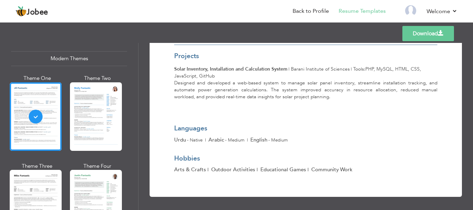
scroll to position [0, 0]
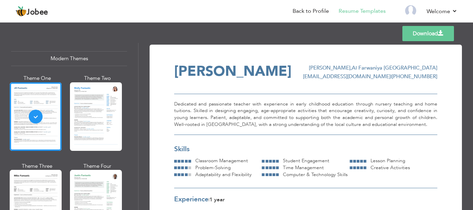
click at [421, 28] on link "Download" at bounding box center [428, 33] width 52 height 15
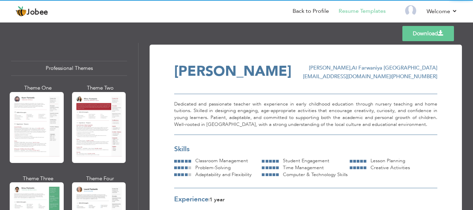
scroll to position [104, 0]
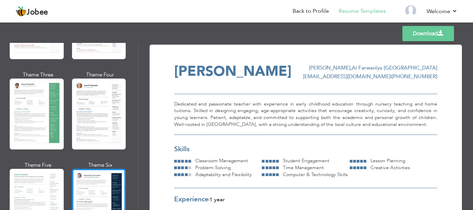
click at [97, 176] on div at bounding box center [99, 204] width 54 height 71
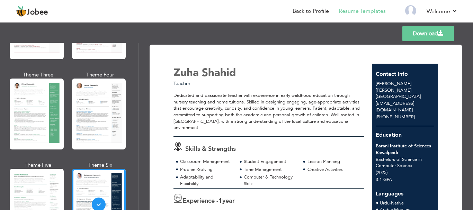
click at [439, 33] on span at bounding box center [441, 33] width 6 height 6
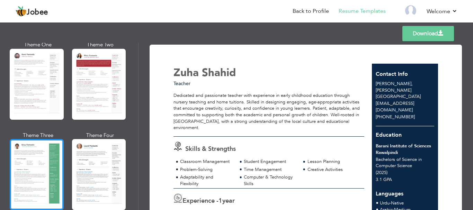
scroll to position [35, 0]
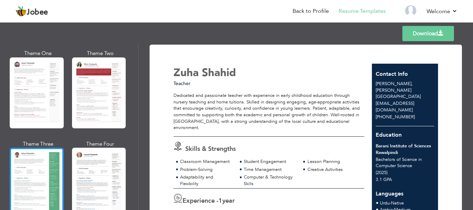
click at [60, 109] on div at bounding box center [37, 92] width 54 height 71
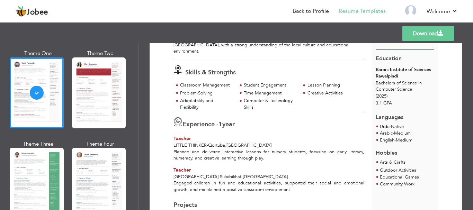
scroll to position [0, 0]
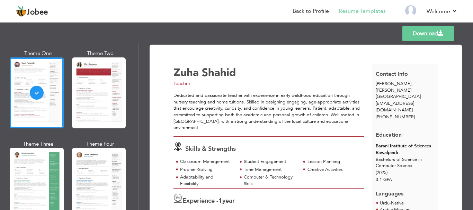
click at [432, 32] on link "Download" at bounding box center [428, 33] width 52 height 15
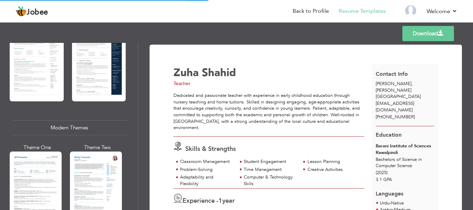
scroll to position [277, 0]
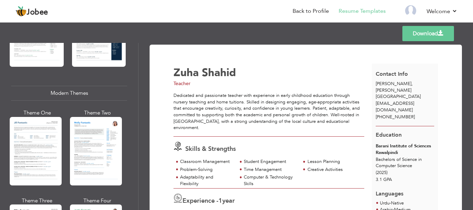
click at [42, 166] on div at bounding box center [36, 151] width 52 height 69
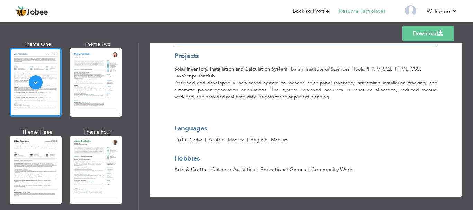
scroll to position [346, 0]
click at [44, 160] on div at bounding box center [36, 169] width 52 height 69
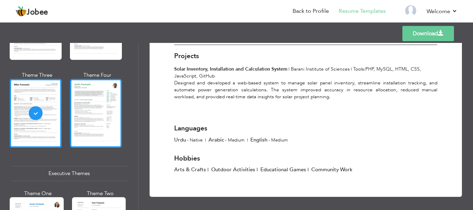
scroll to position [484, 0]
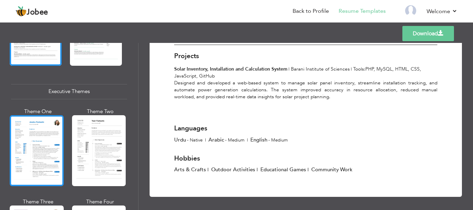
click at [42, 162] on div at bounding box center [37, 150] width 54 height 71
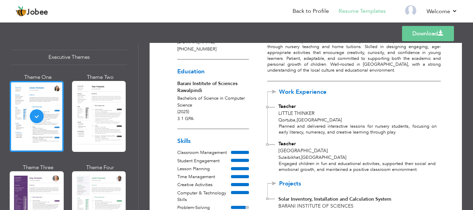
scroll to position [164, 0]
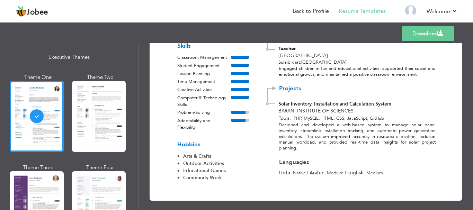
click at [429, 36] on link "Download" at bounding box center [428, 33] width 52 height 15
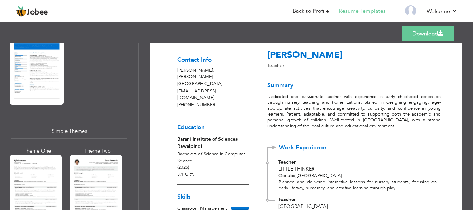
scroll to position [0, 0]
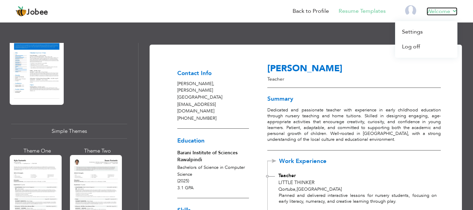
click at [444, 15] on link "Welcome" at bounding box center [441, 11] width 31 height 8
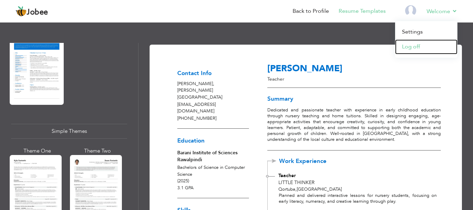
click at [414, 43] on link "Log off" at bounding box center [426, 46] width 62 height 15
